Goal: Task Accomplishment & Management: Complete application form

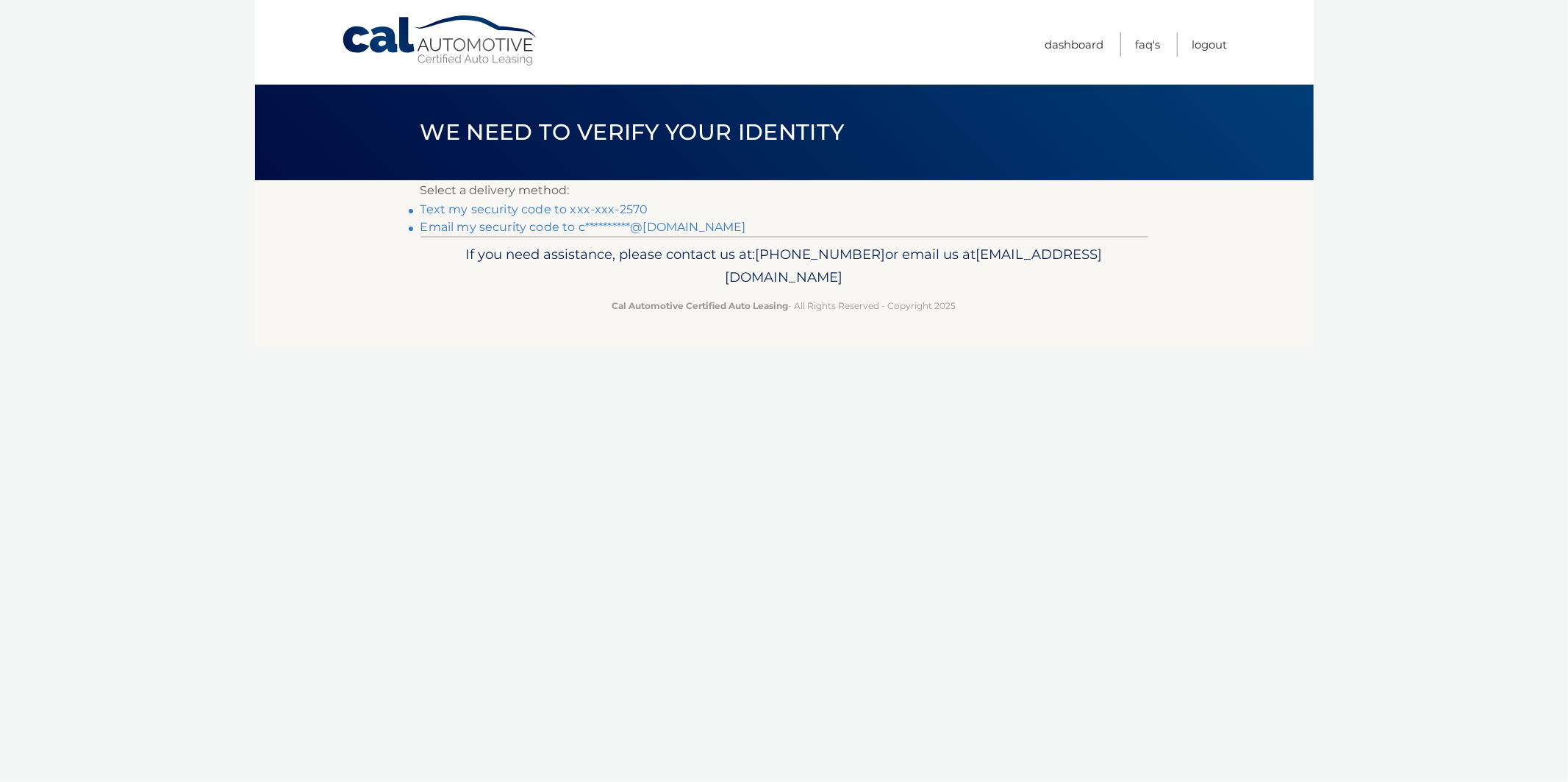
click at [526, 211] on link "Text my security code to xxx-xxx-2570" at bounding box center [534, 209] width 228 height 14
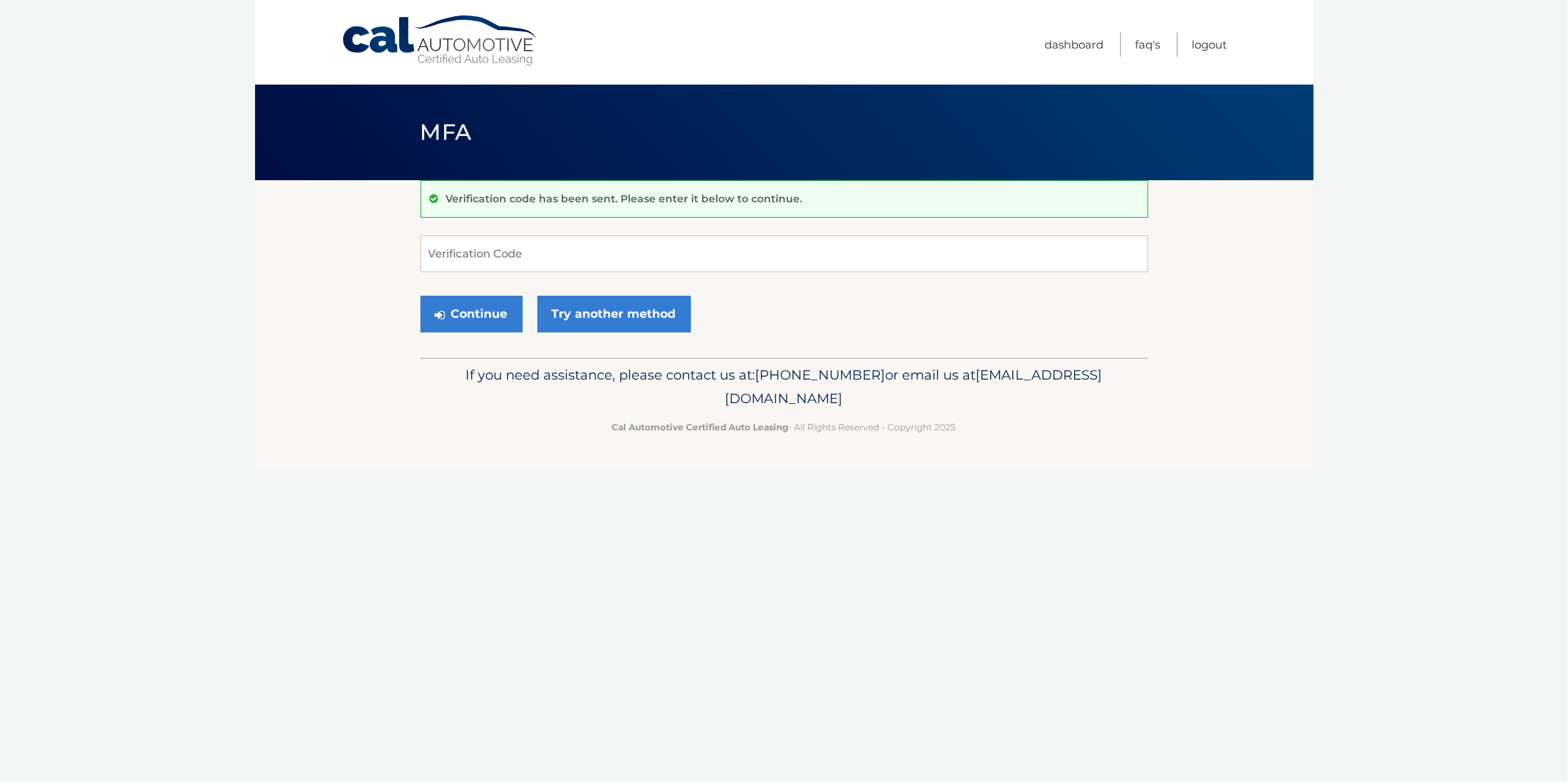
click at [1339, 200] on body "Cal Automotive Menu Dashboard FAQ's Logout MFA" at bounding box center [784, 391] width 1568 height 782
click at [477, 255] on input "Verification Code" at bounding box center [784, 254] width 728 height 37
type input "731169"
click at [420, 295] on button "Continue" at bounding box center [471, 314] width 102 height 37
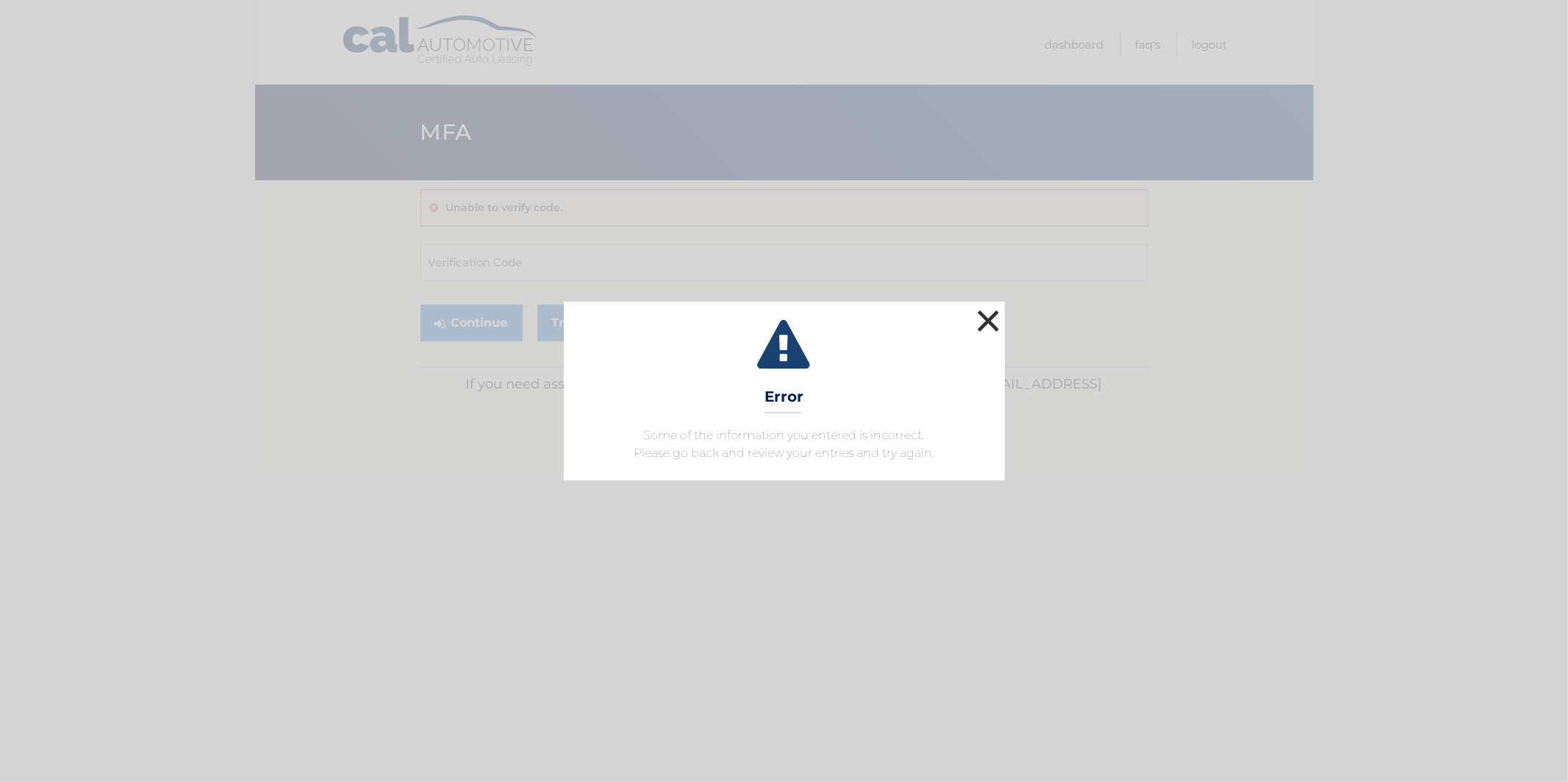
click at [986, 320] on button "×" at bounding box center [988, 321] width 29 height 29
click at [986, 320] on div "Continue Try another method" at bounding box center [784, 323] width 728 height 50
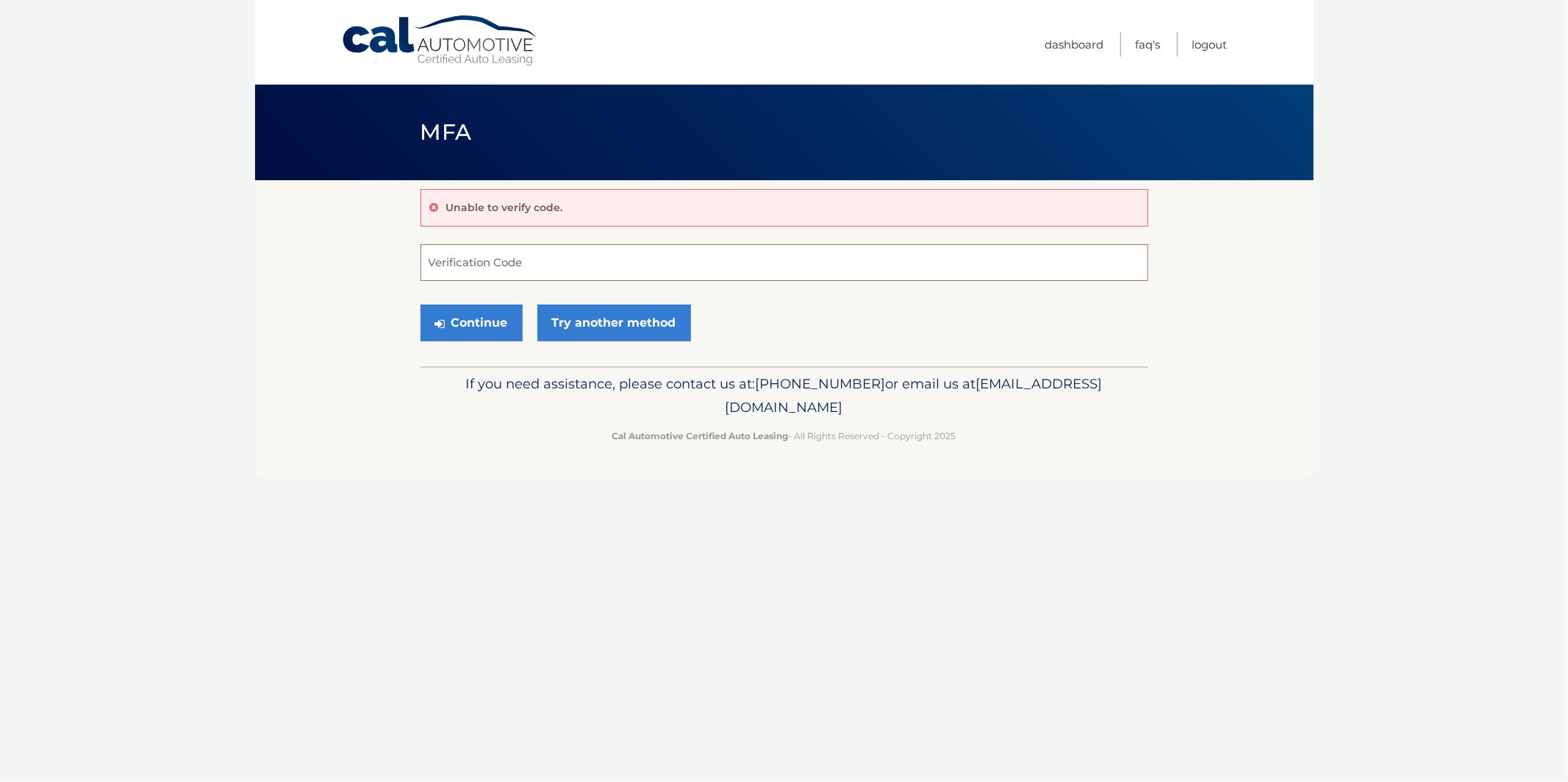
click at [541, 268] on input "Verification Code" at bounding box center [784, 262] width 728 height 37
type input "731169"
click at [495, 328] on button "Continue" at bounding box center [471, 323] width 102 height 37
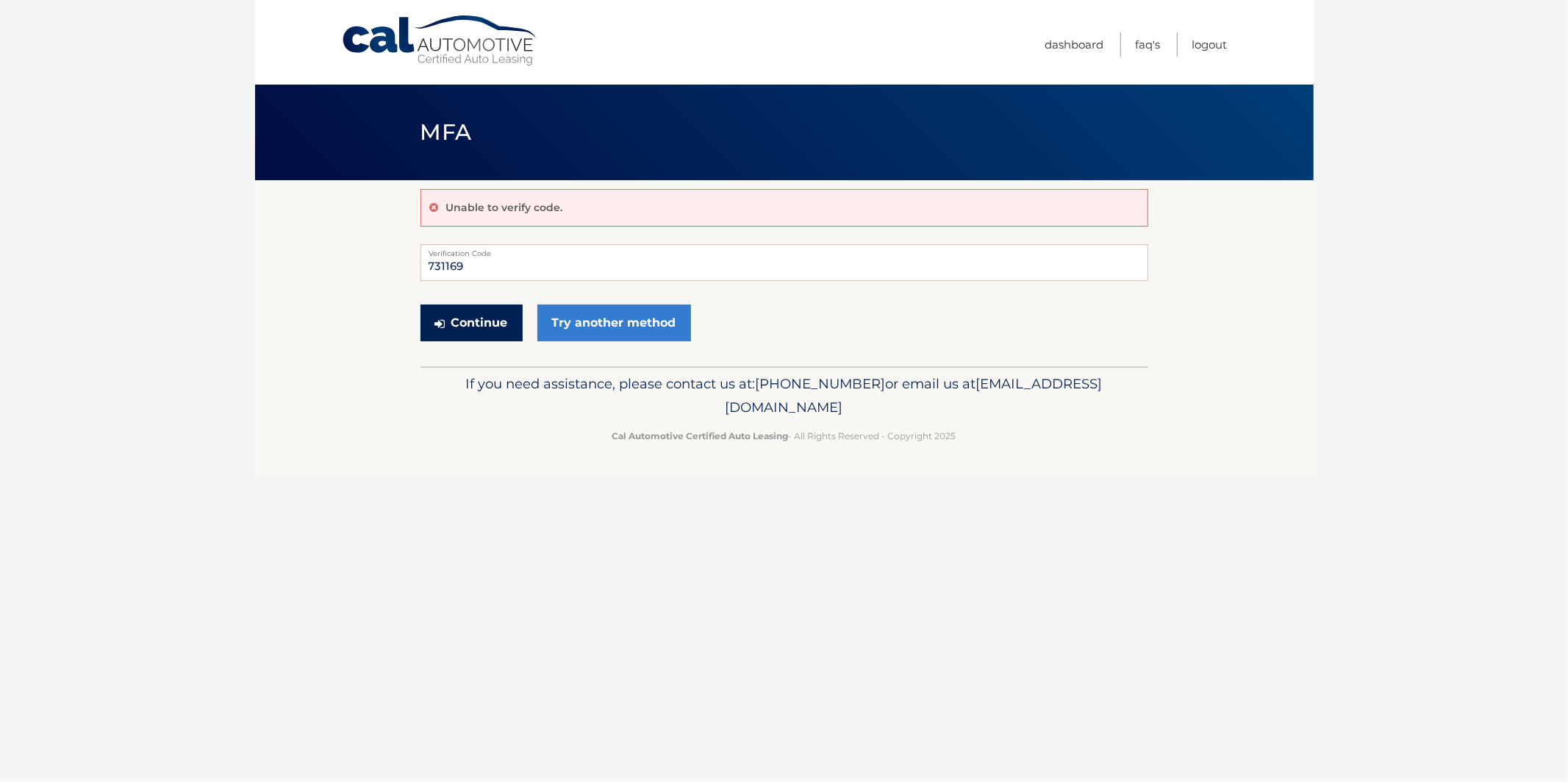
click at [495, 328] on button "Continue" at bounding box center [471, 323] width 102 height 37
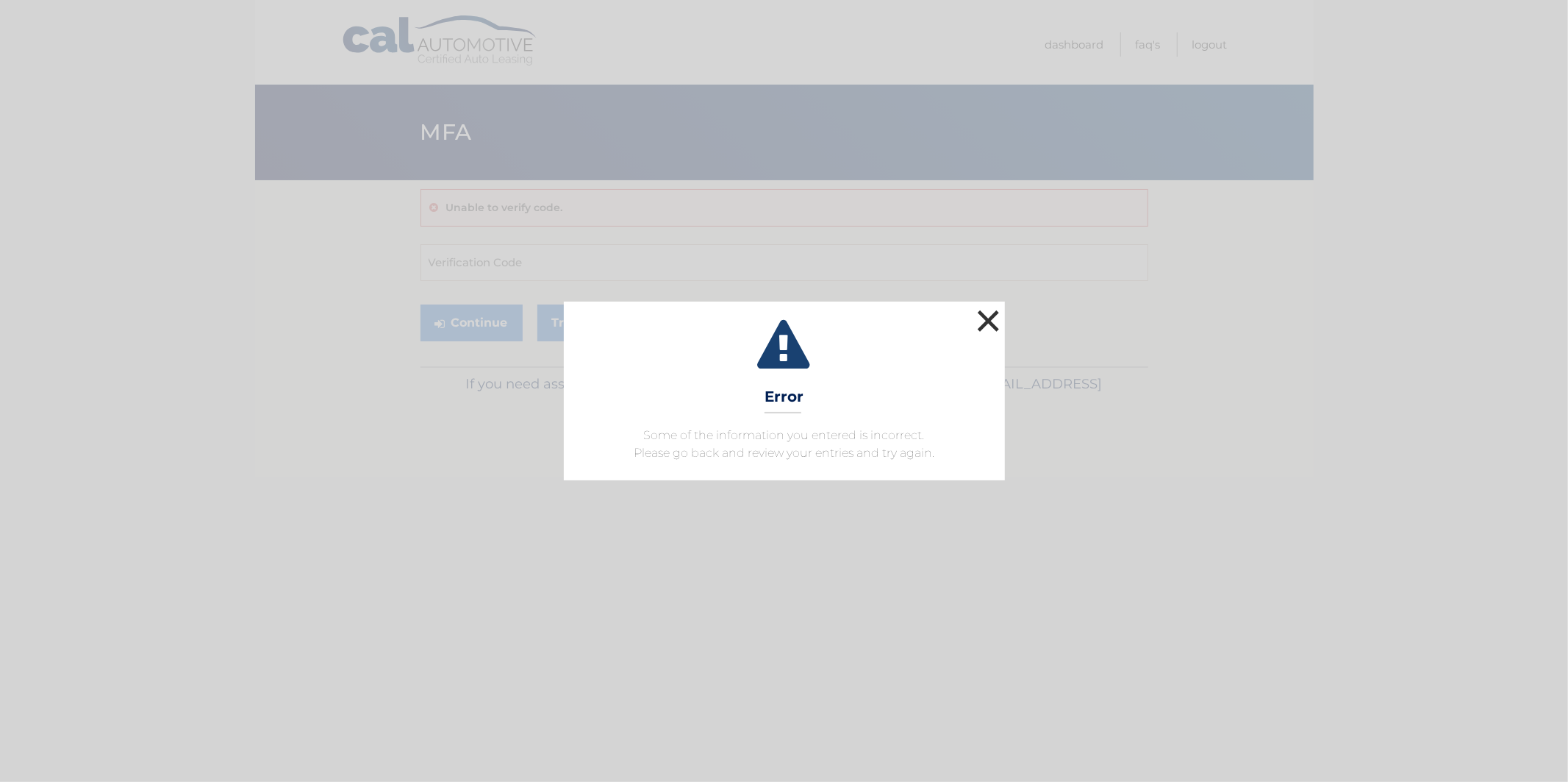
click at [992, 322] on button "×" at bounding box center [988, 321] width 29 height 29
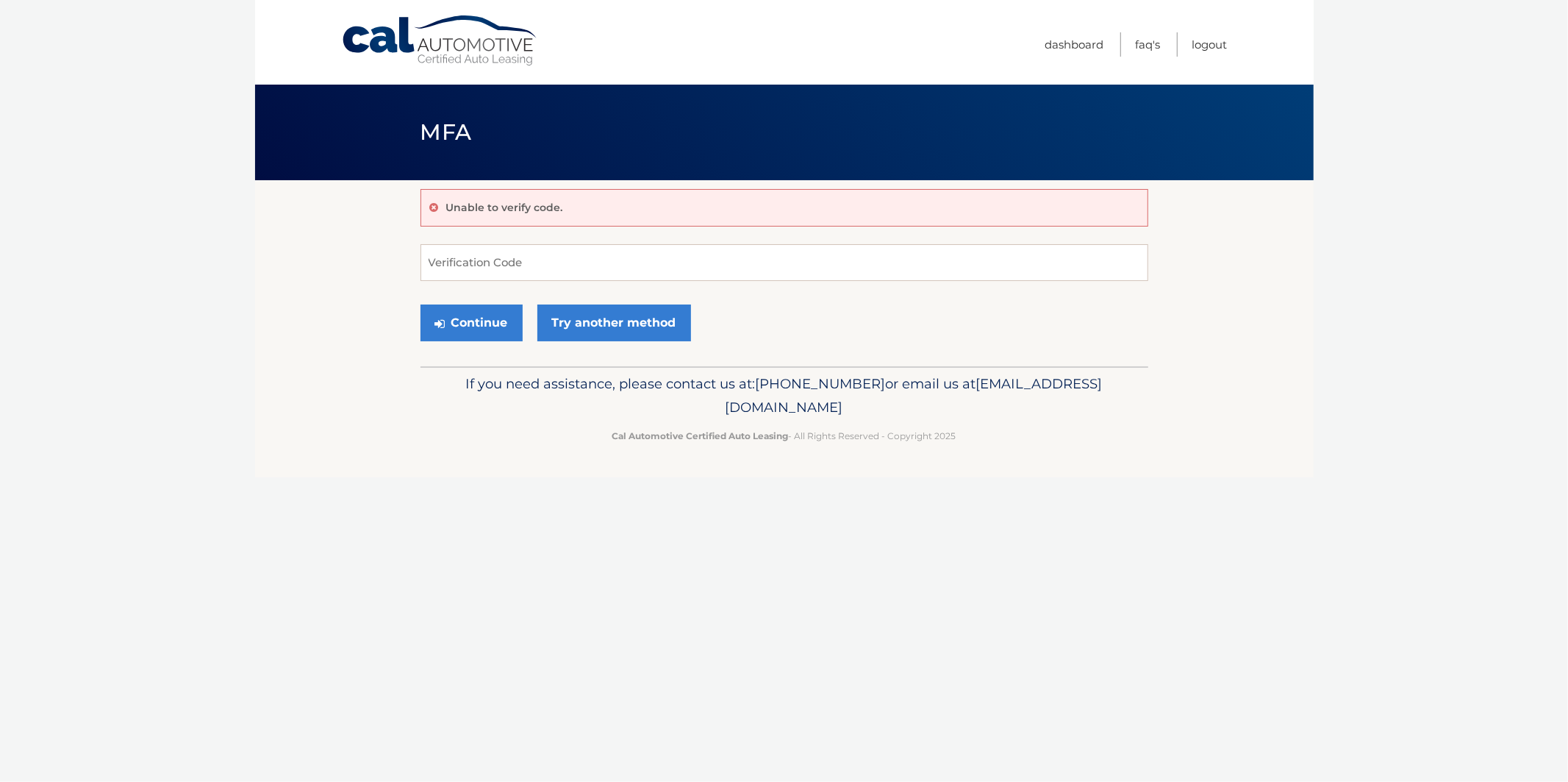
click at [991, 322] on div "Continue Try another method" at bounding box center [784, 323] width 728 height 50
click at [1084, 42] on link "Dashboard" at bounding box center [1075, 44] width 58 height 24
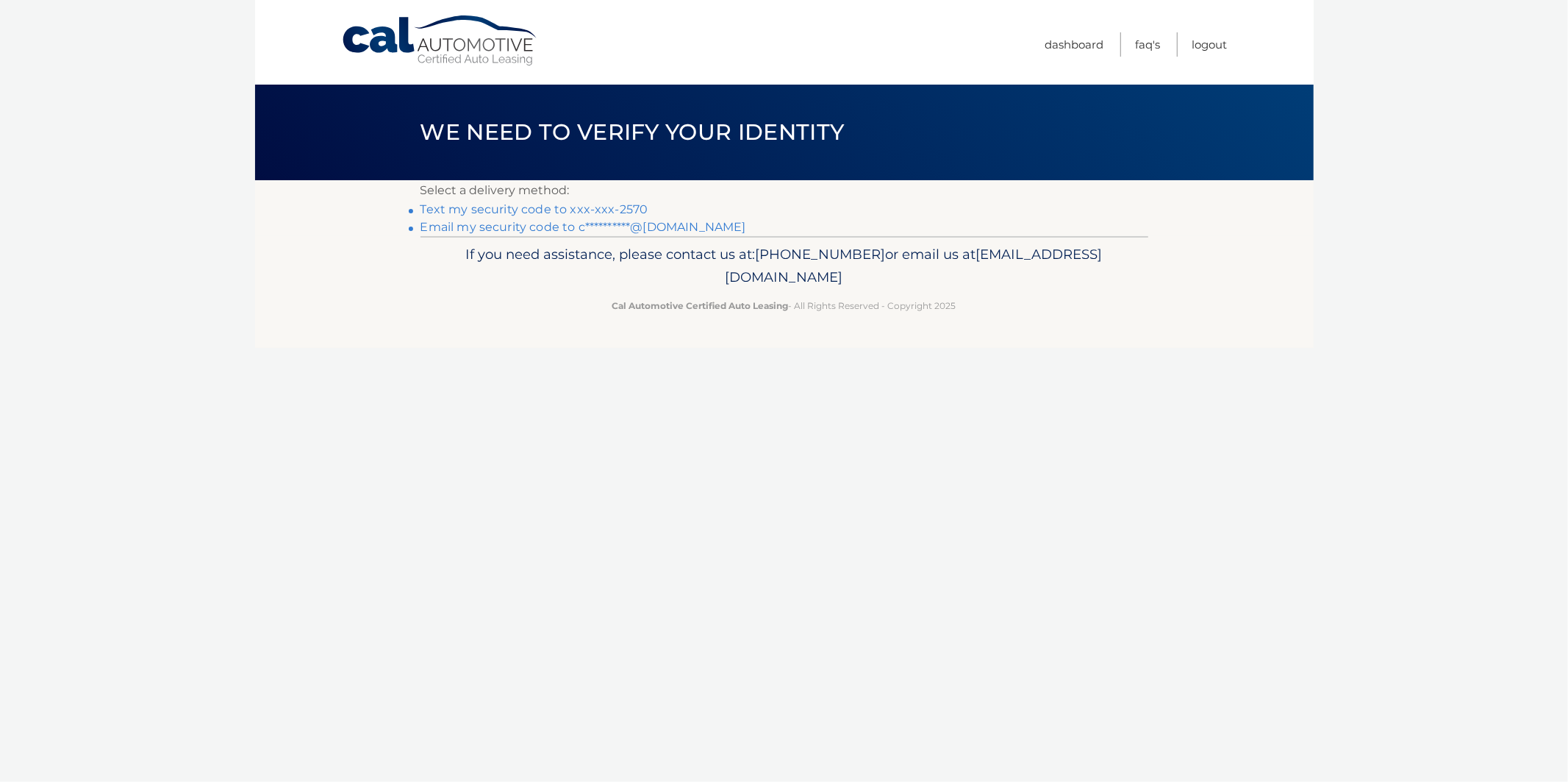
click at [515, 208] on link "Text my security code to xxx-xxx-2570" at bounding box center [534, 209] width 228 height 14
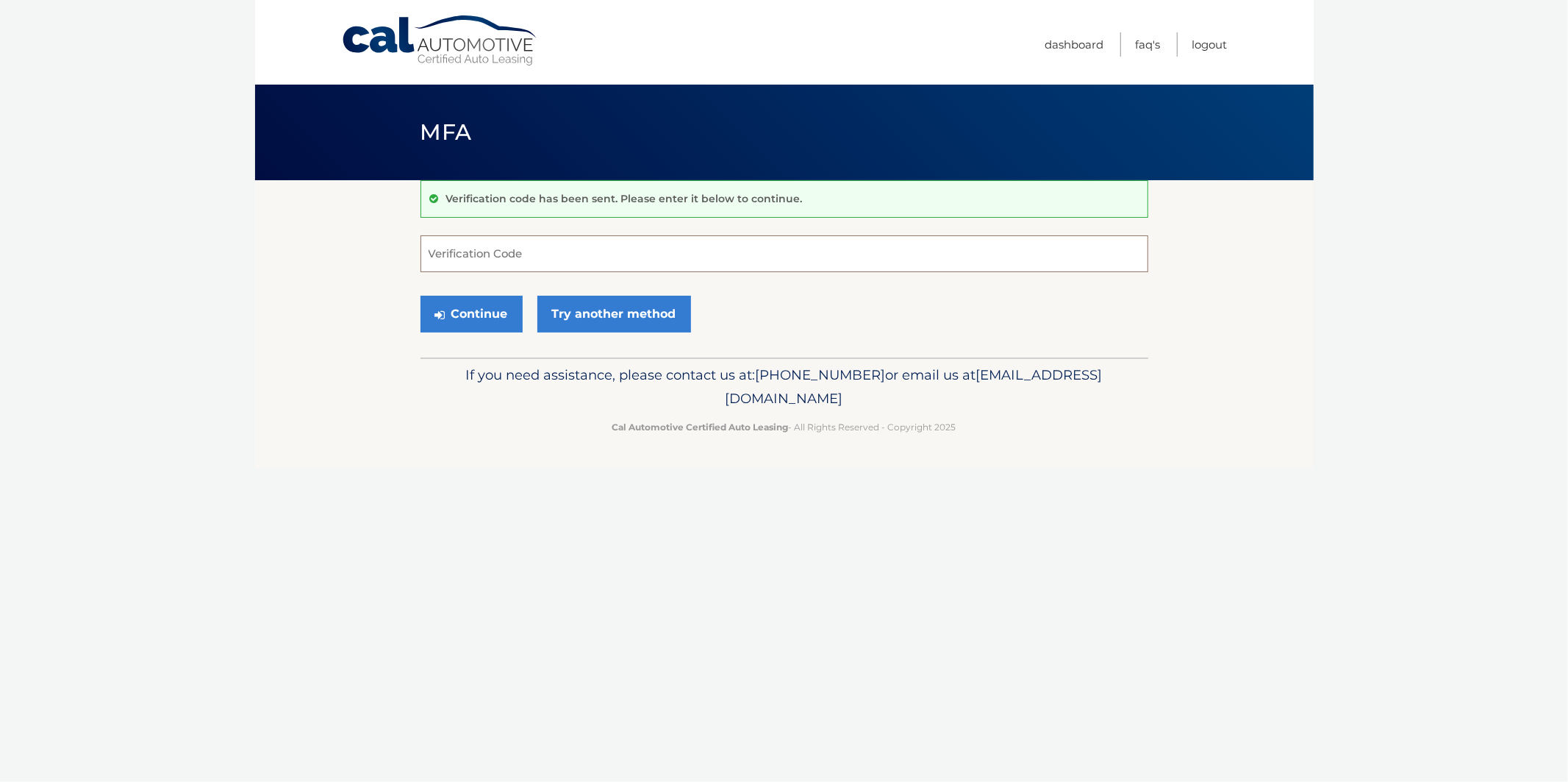
click at [529, 247] on input "Verification Code" at bounding box center [784, 254] width 728 height 37
click at [530, 247] on input "Verification Code" at bounding box center [784, 254] width 728 height 37
type input "994983"
click at [502, 307] on button "Continue" at bounding box center [471, 314] width 102 height 37
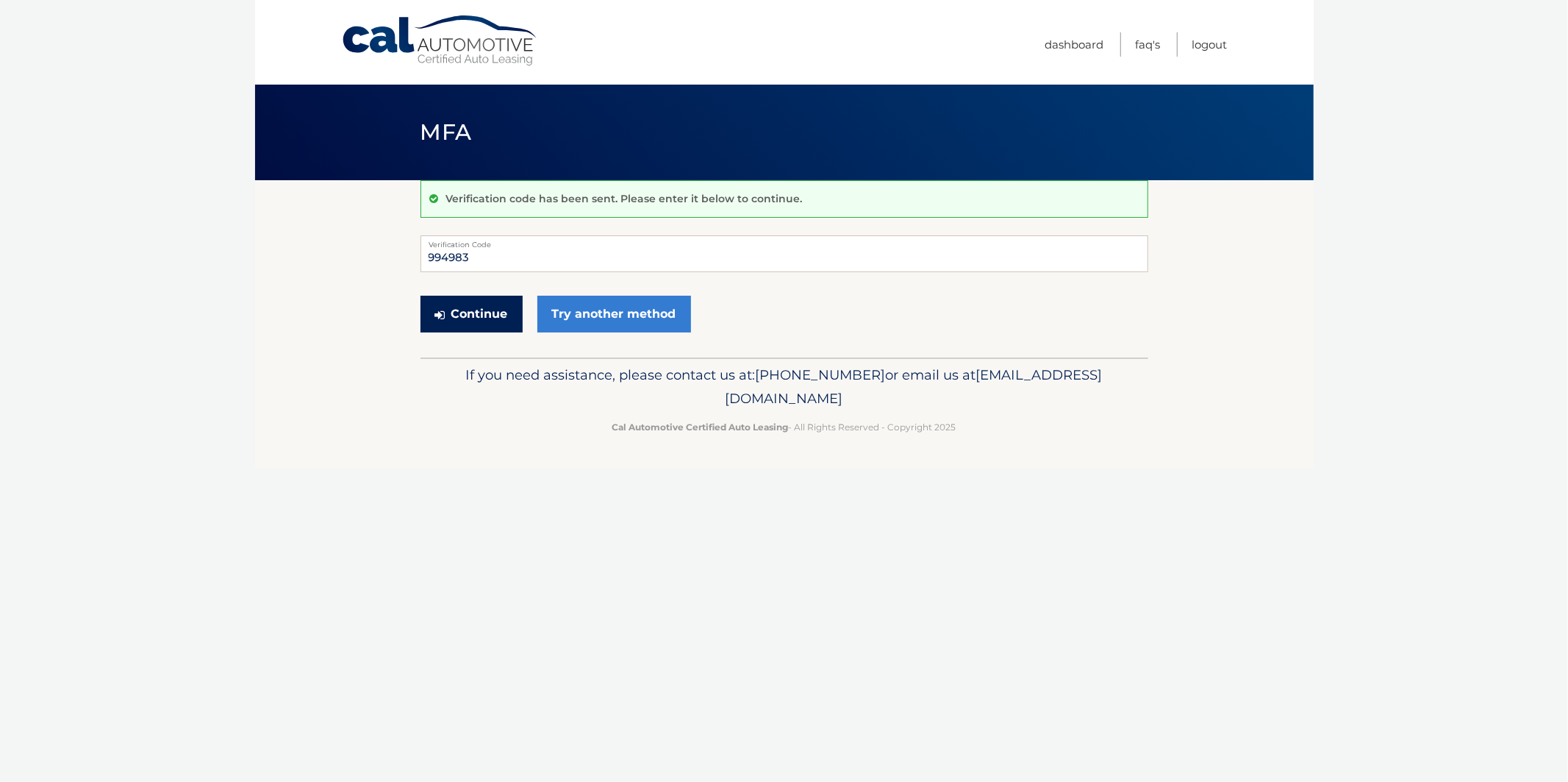
click at [502, 307] on button "Continue" at bounding box center [471, 314] width 102 height 37
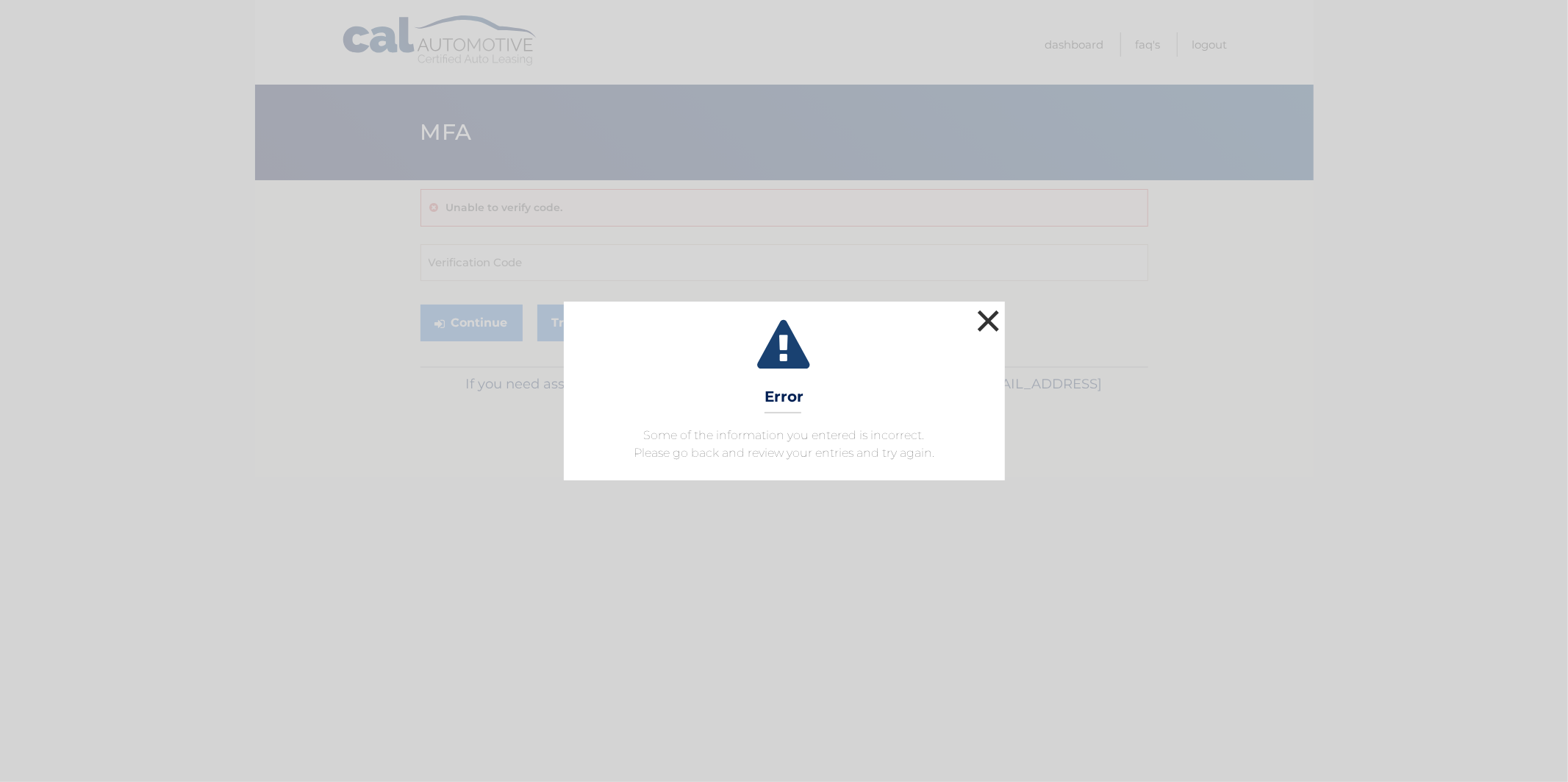
click at [985, 324] on button "×" at bounding box center [988, 321] width 29 height 29
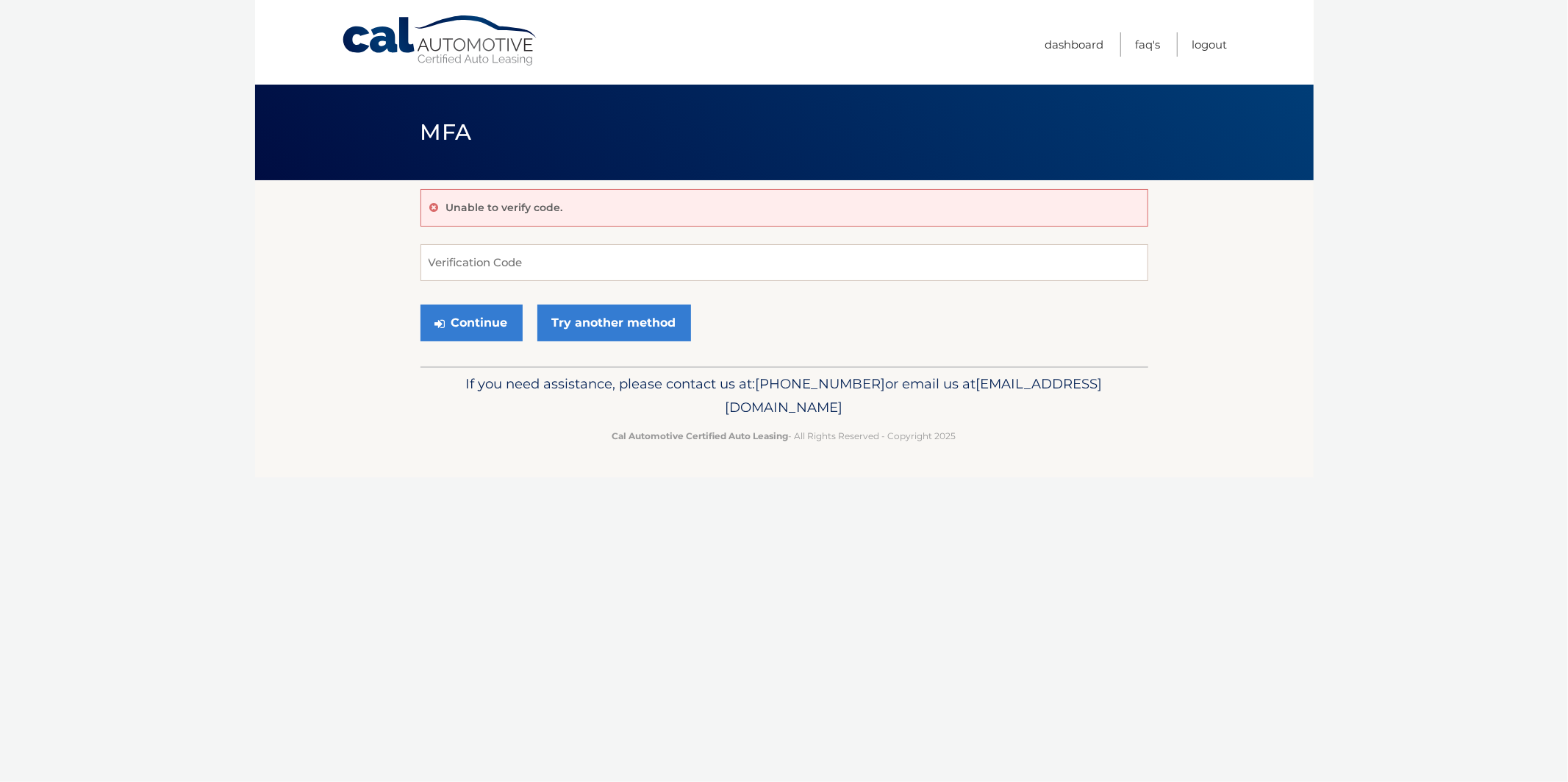
click at [985, 324] on div "Continue Try another method" at bounding box center [784, 323] width 728 height 50
click at [1211, 49] on link "Logout" at bounding box center [1210, 44] width 35 height 24
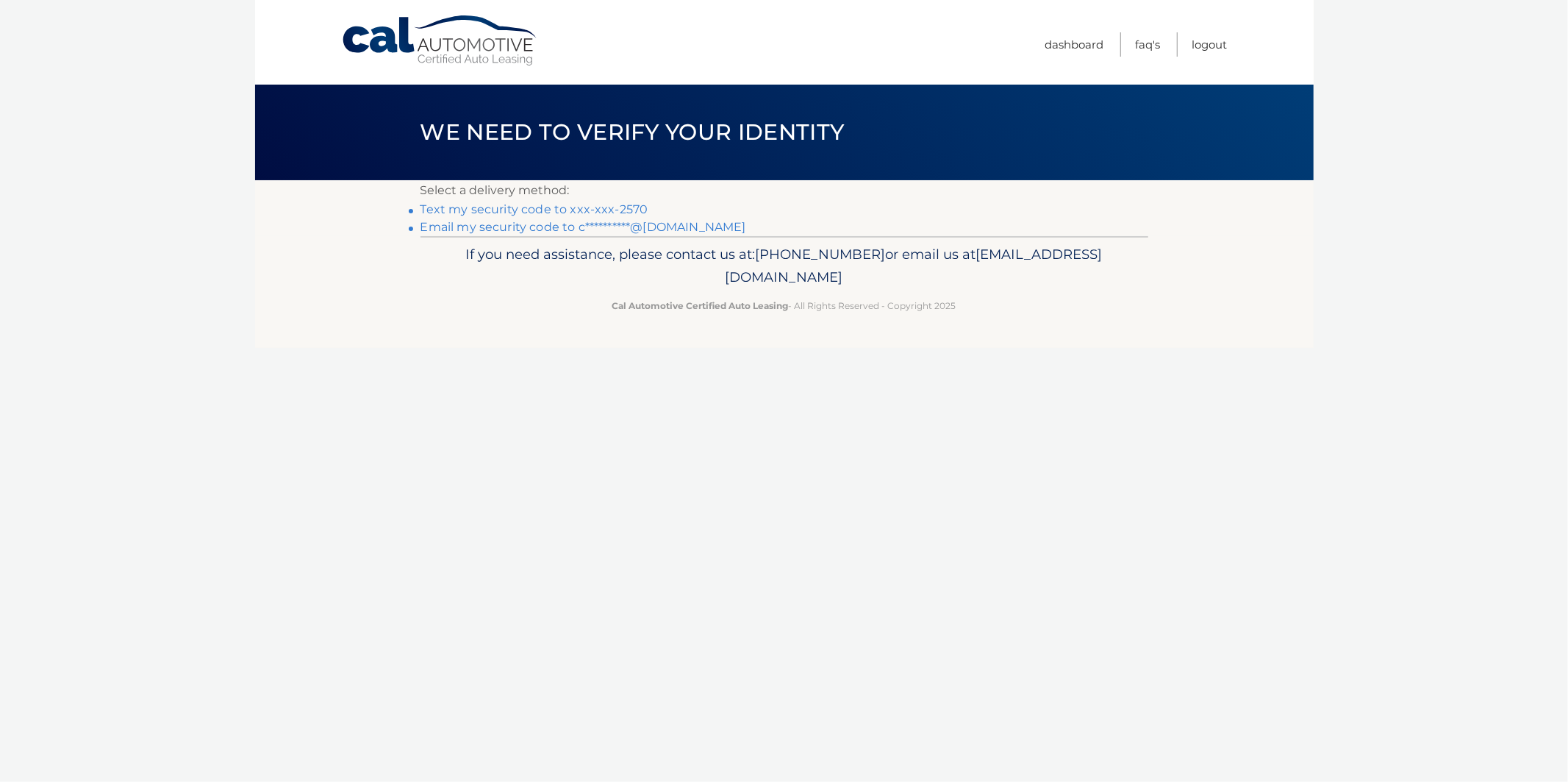
click at [512, 211] on link "Text my security code to xxx-xxx-2570" at bounding box center [534, 209] width 228 height 14
